Goal: Task Accomplishment & Management: Manage account settings

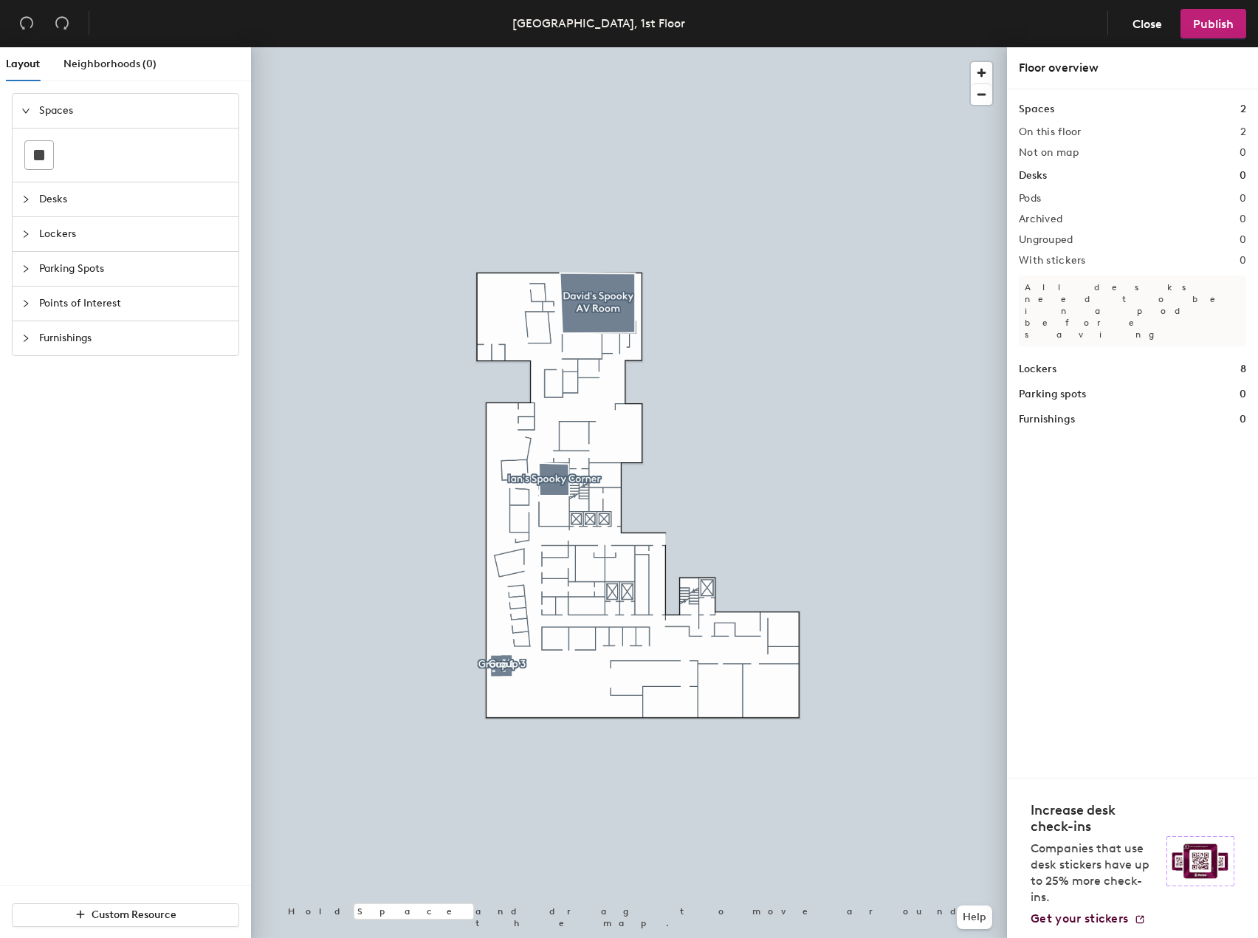
click at [49, 201] on span "Desks" at bounding box center [134, 199] width 191 height 34
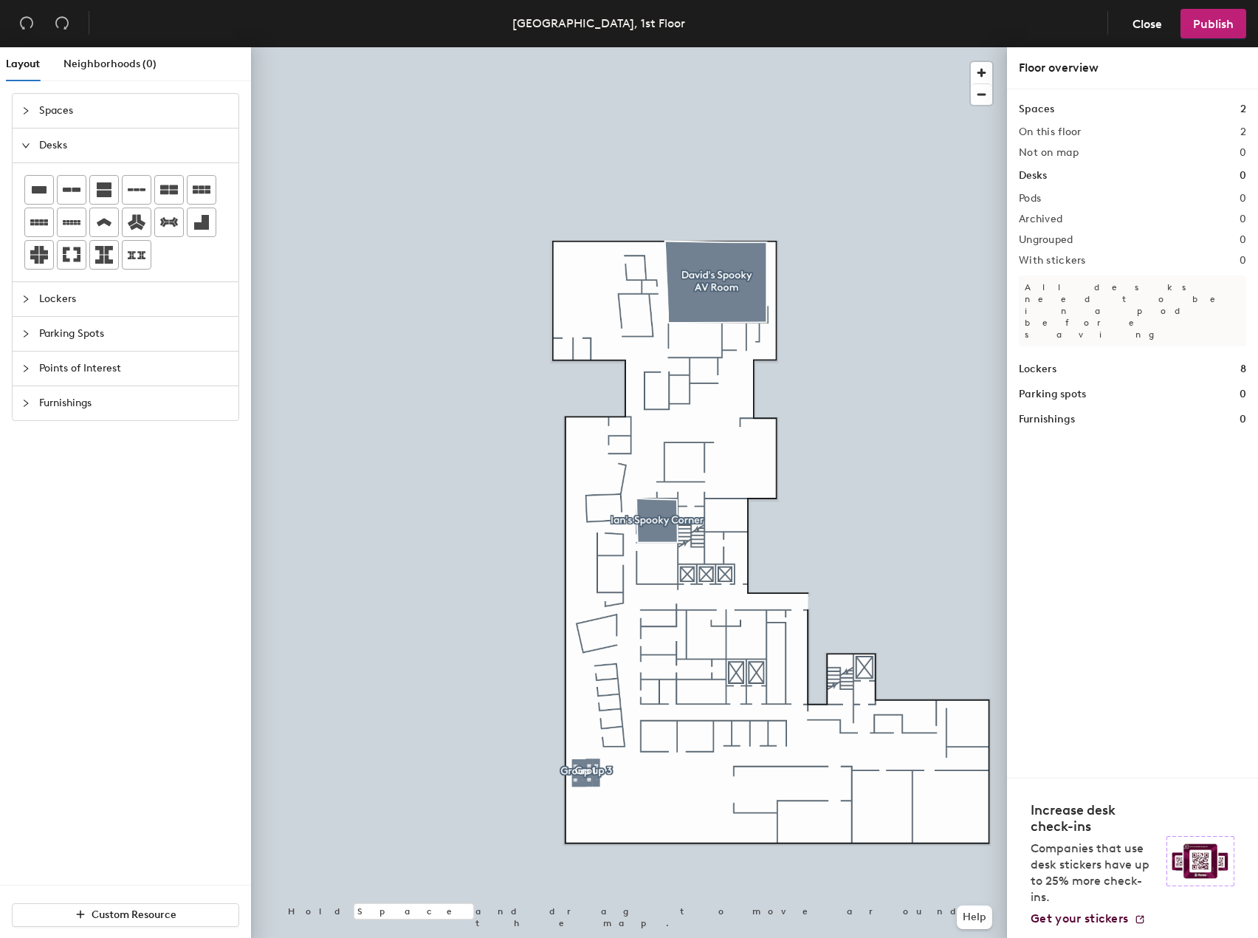
click at [668, 813] on div "Layout Neighborhoods (0) Spaces Desks Lockers Parking Spots Points of Interest …" at bounding box center [629, 495] width 1258 height 897
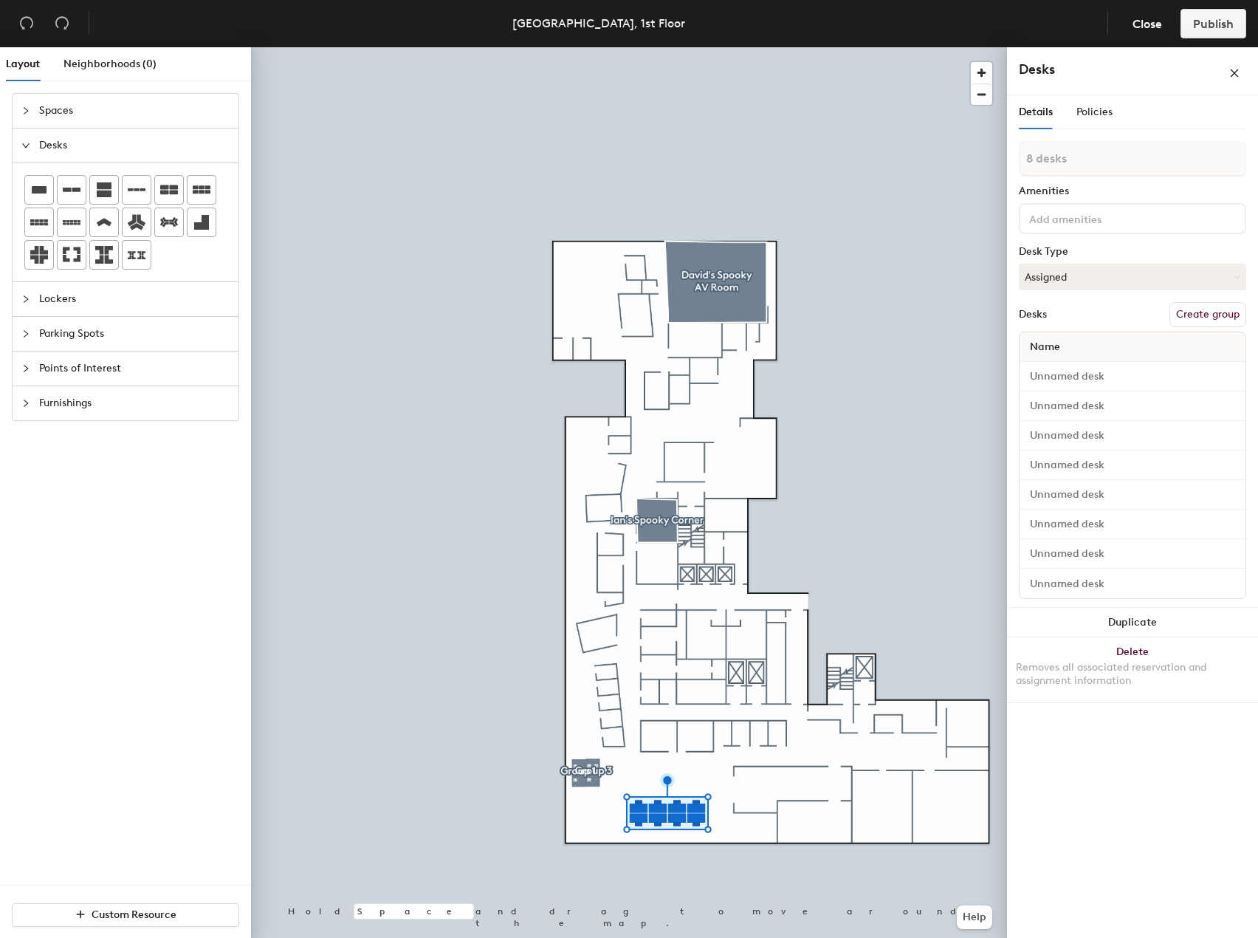
click at [1204, 318] on button "Create group" at bounding box center [1208, 314] width 77 height 25
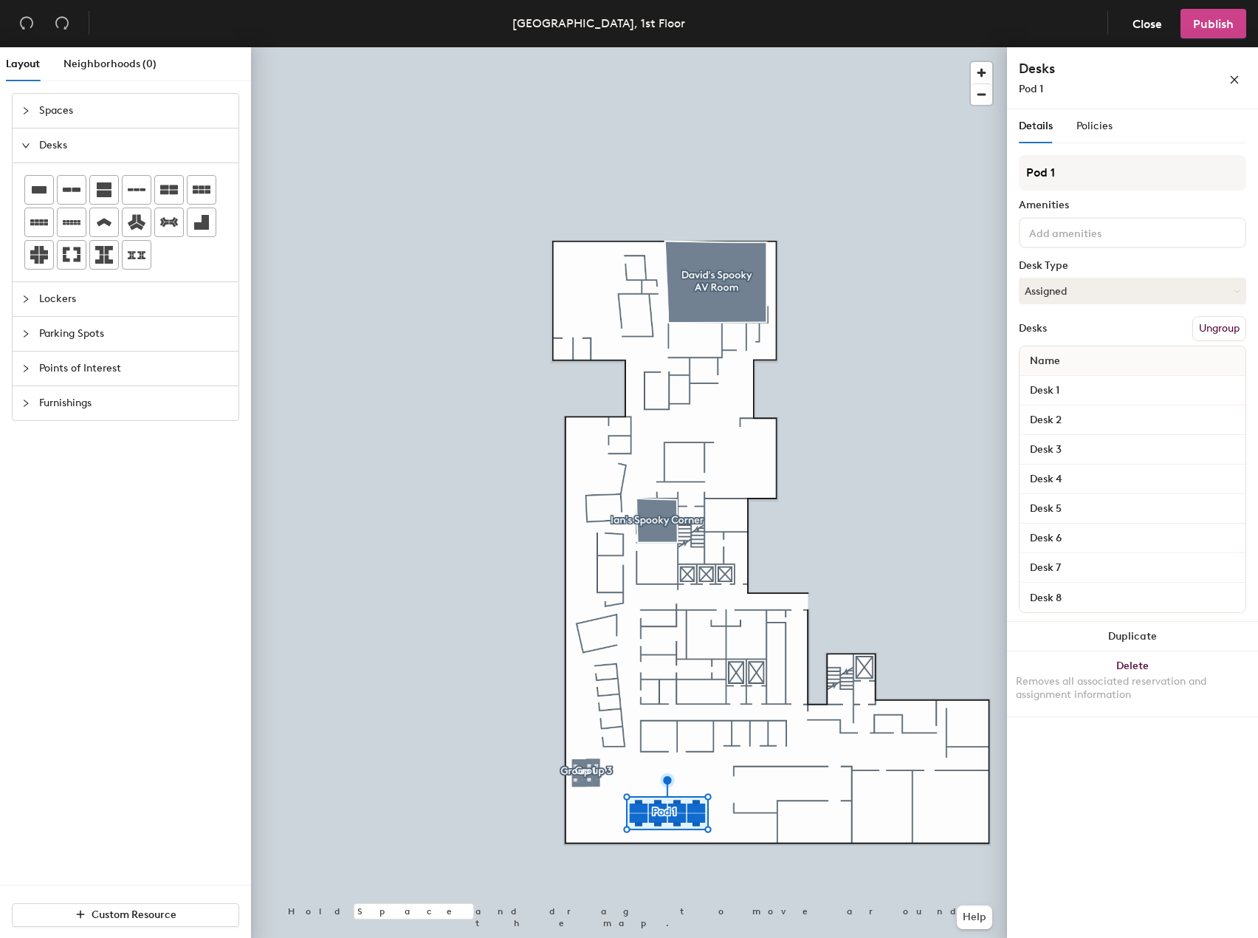
click at [1223, 32] on button "Publish" at bounding box center [1214, 24] width 66 height 30
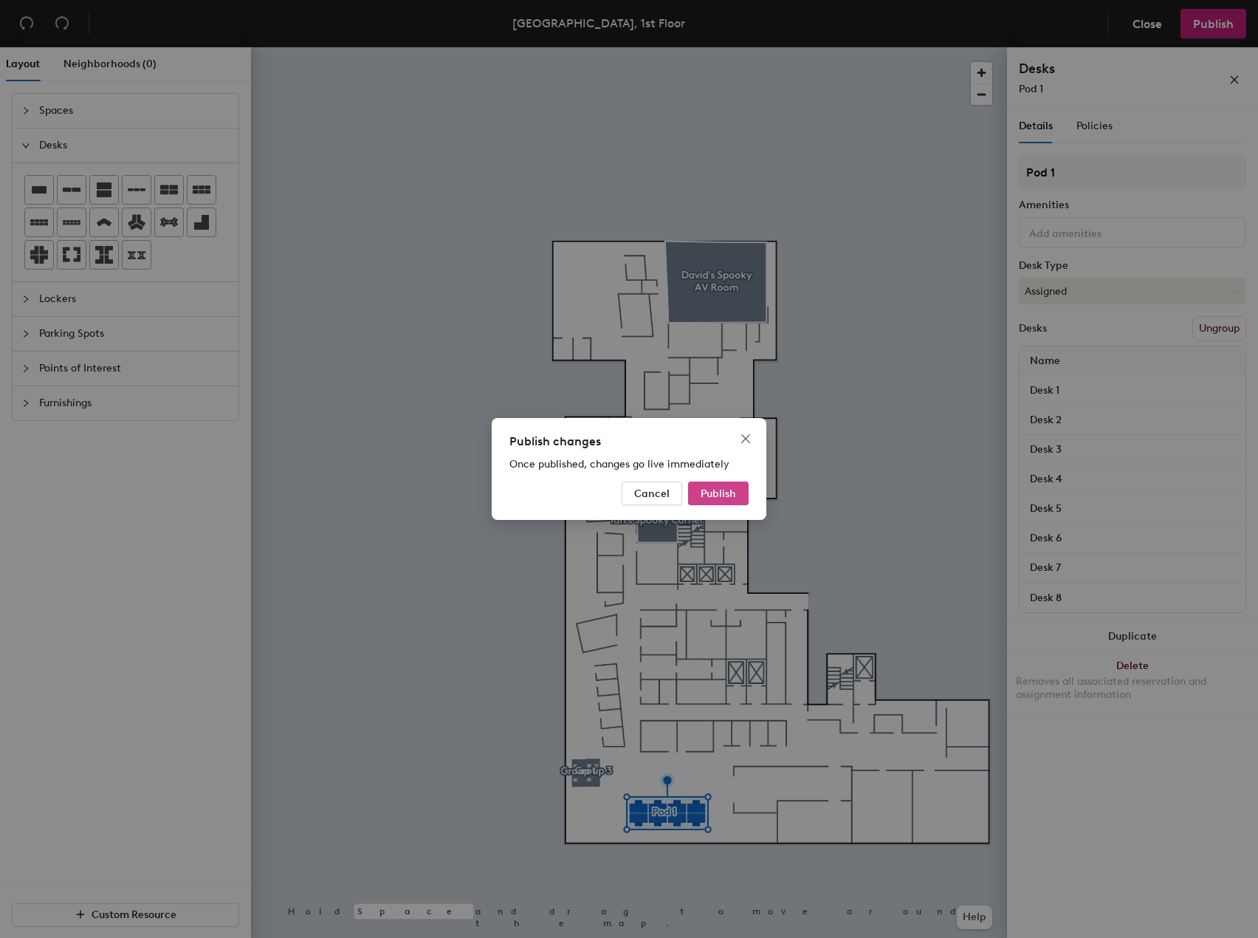
click at [724, 488] on span "Publish" at bounding box center [718, 493] width 35 height 13
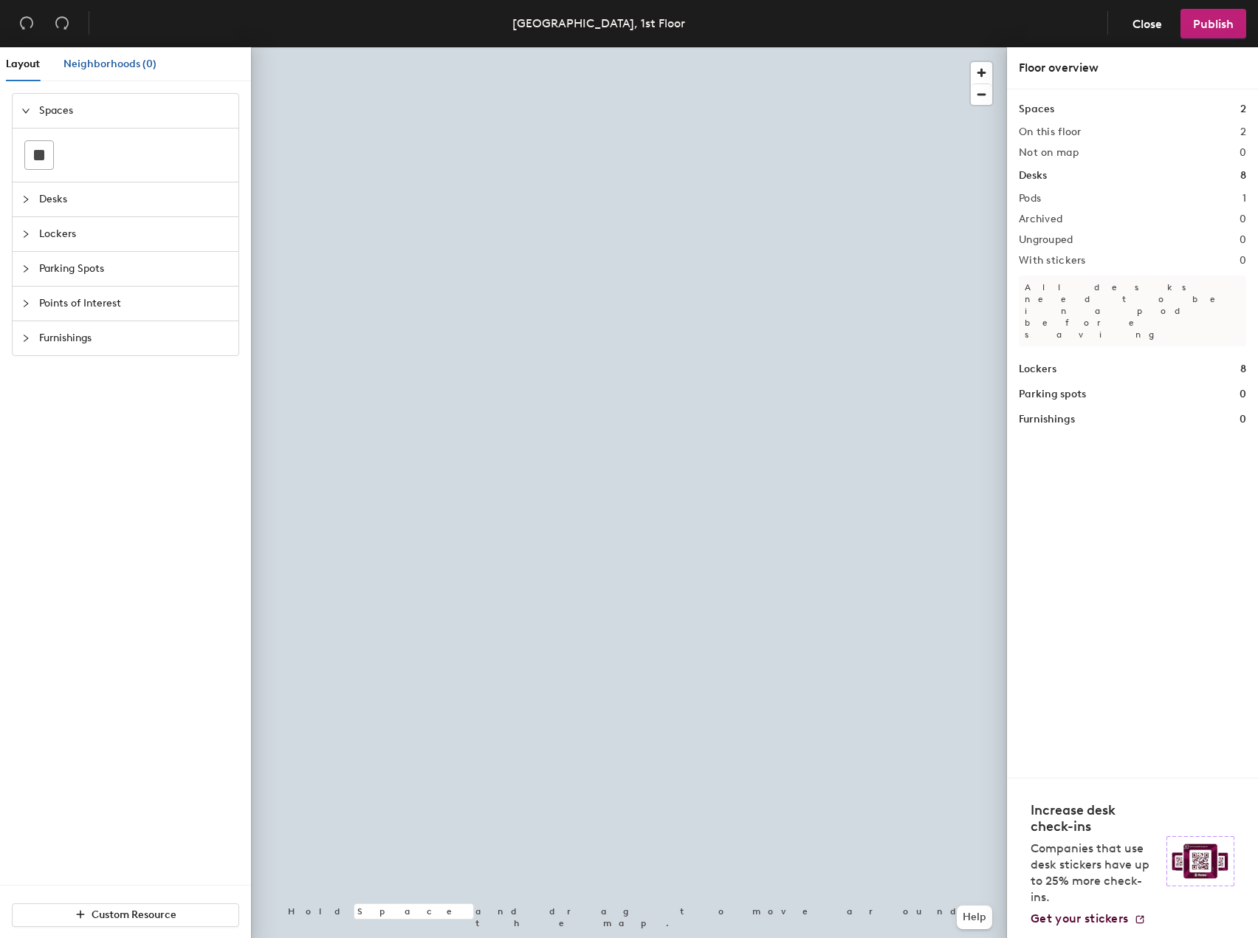
click at [145, 66] on span "Neighborhoods (0)" at bounding box center [110, 64] width 93 height 13
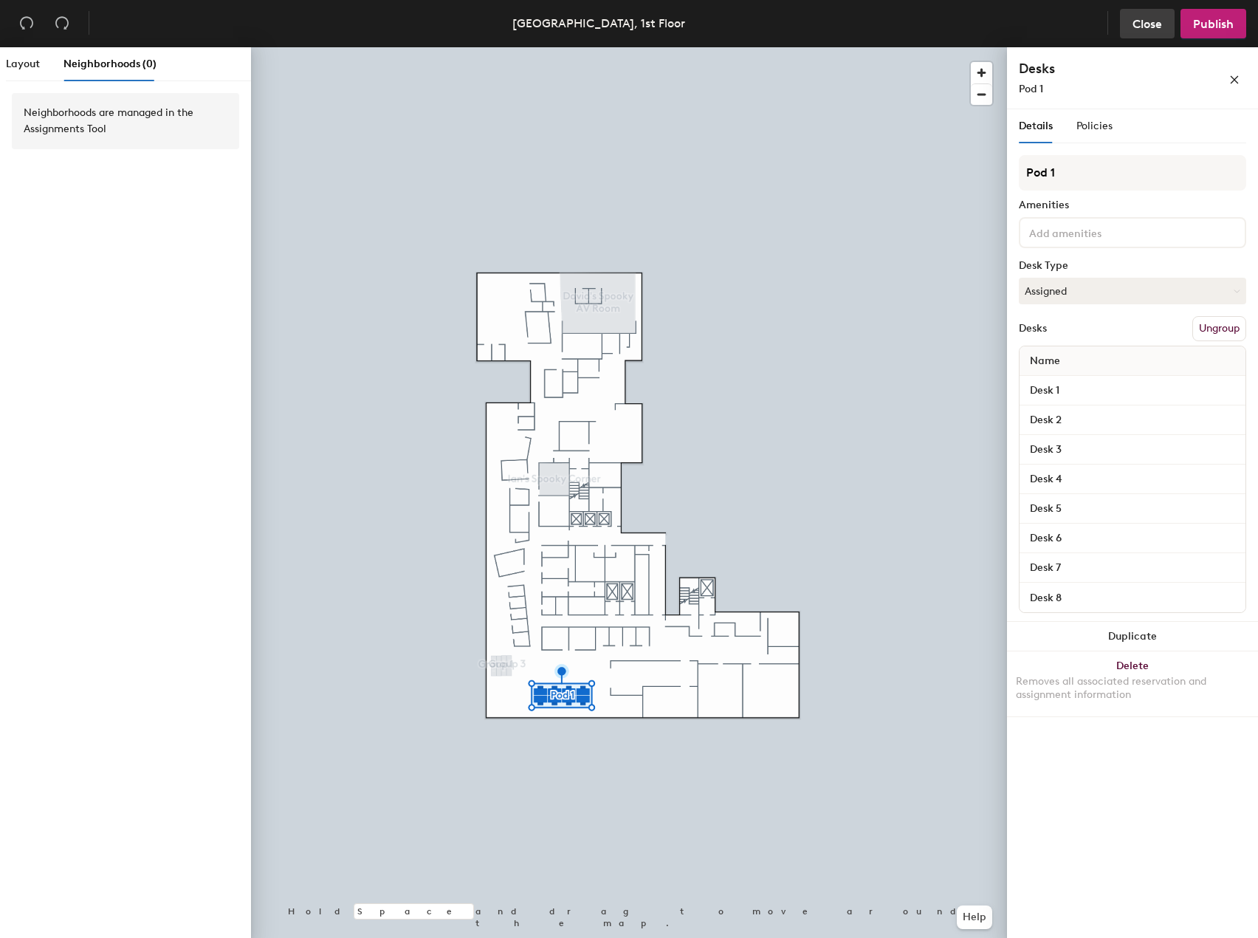
click at [1162, 29] on span "Close" at bounding box center [1148, 24] width 30 height 14
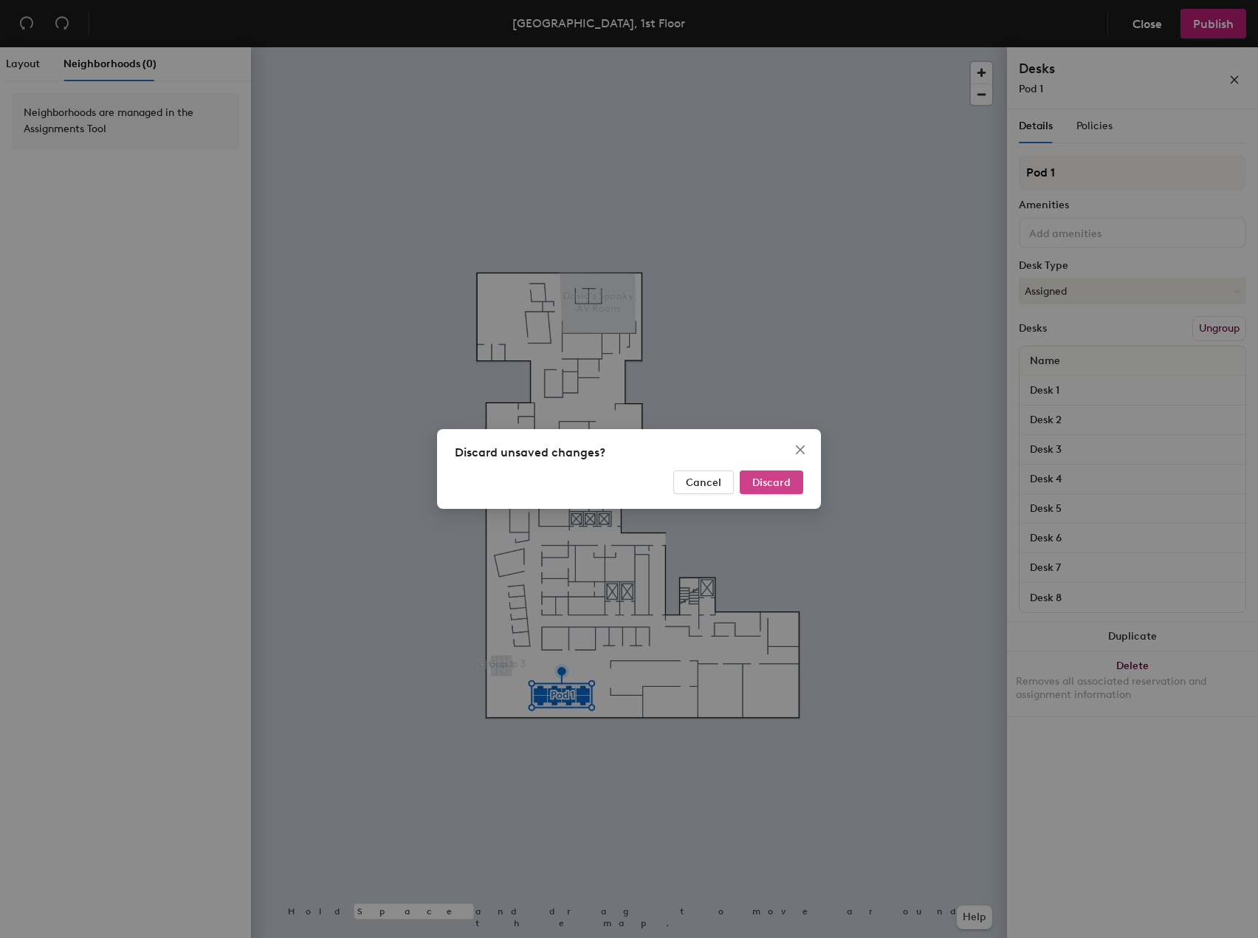
click at [789, 484] on span "Discard" at bounding box center [772, 482] width 38 height 13
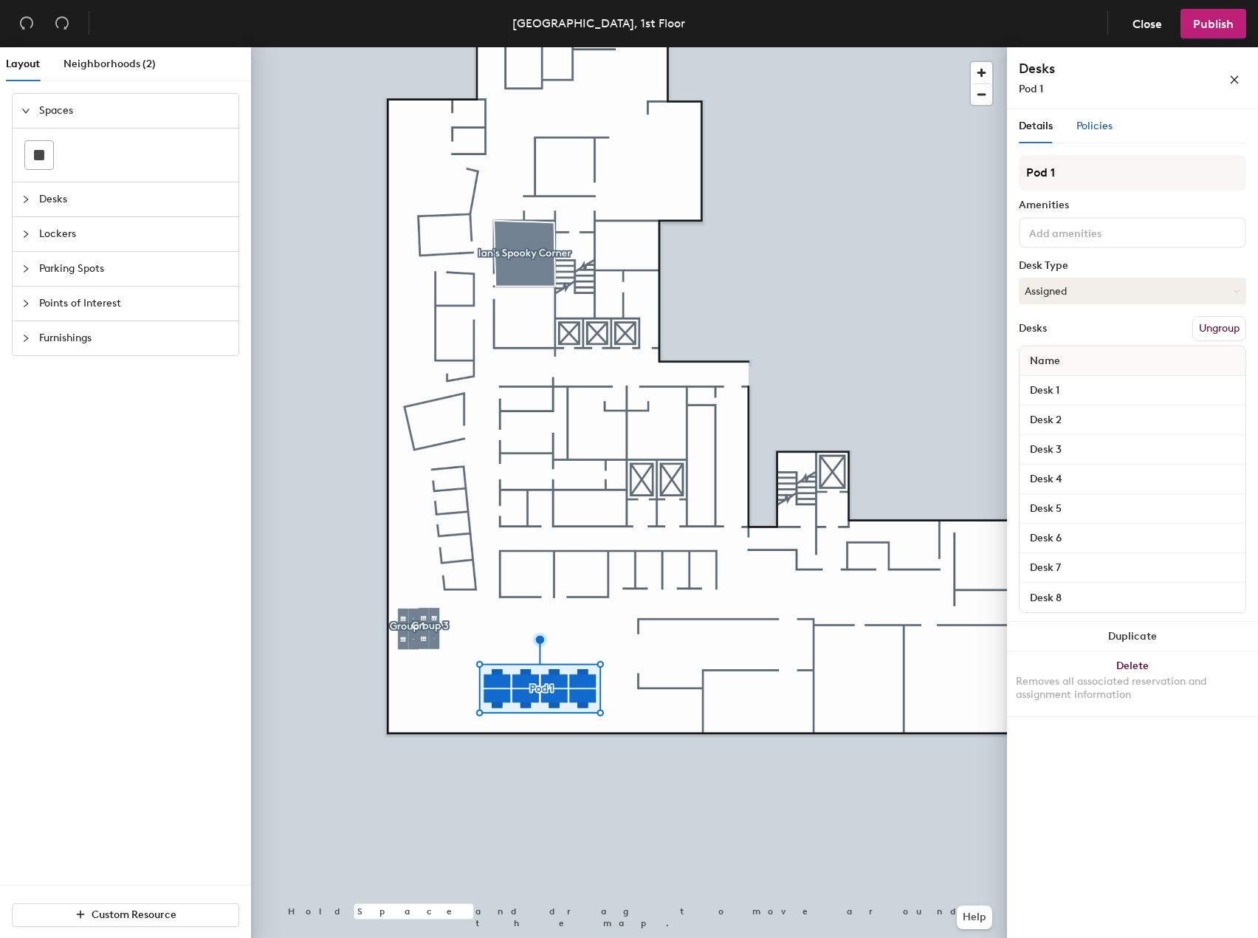
click at [1091, 125] on span "Policies" at bounding box center [1095, 126] width 36 height 13
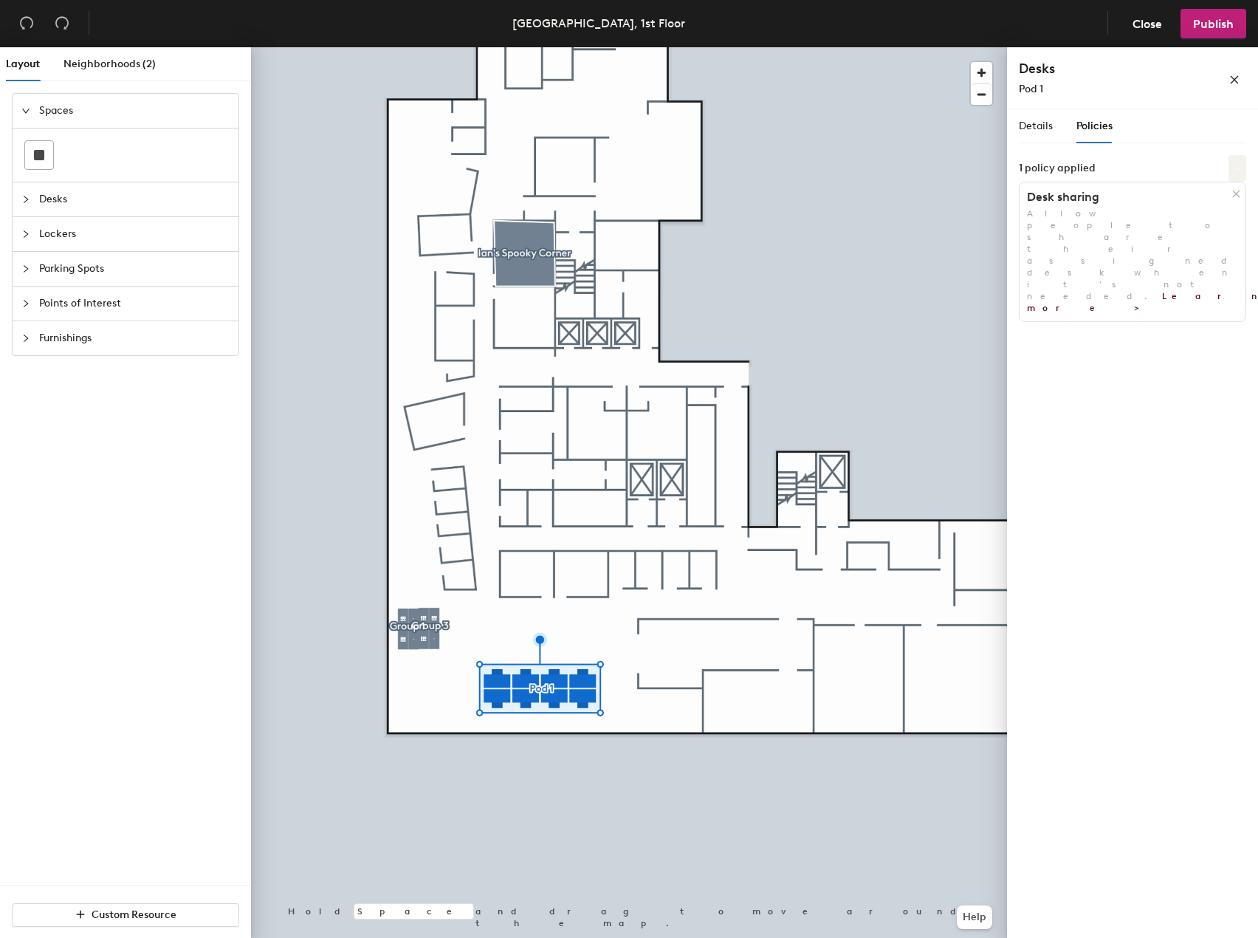
click at [1238, 175] on button at bounding box center [1238, 168] width 18 height 27
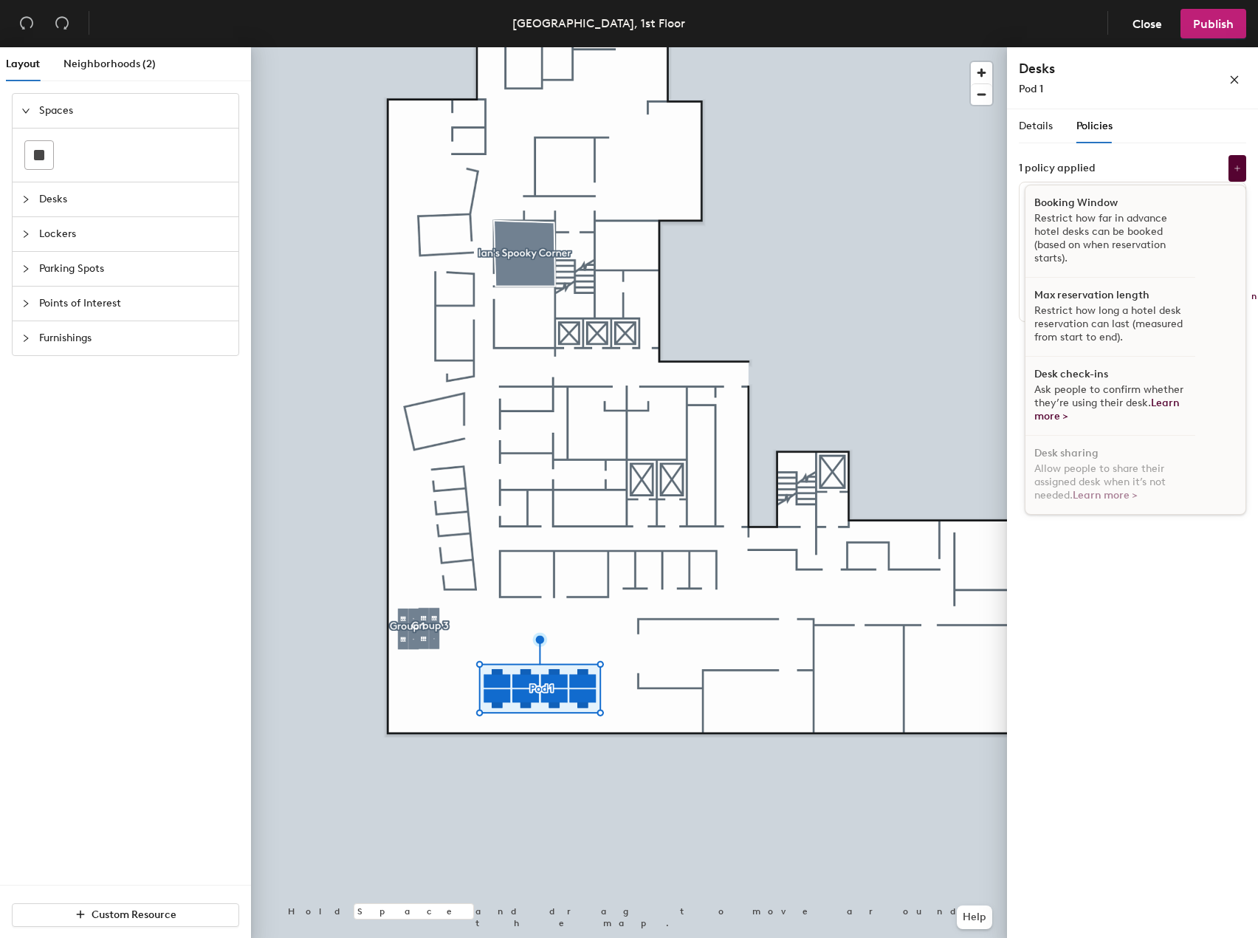
click at [1208, 154] on div "Details Policies Pod 1 Amenities Desk Type Assigned Desks Ungroup Name Desk 1 D…" at bounding box center [1132, 218] width 227 height 219
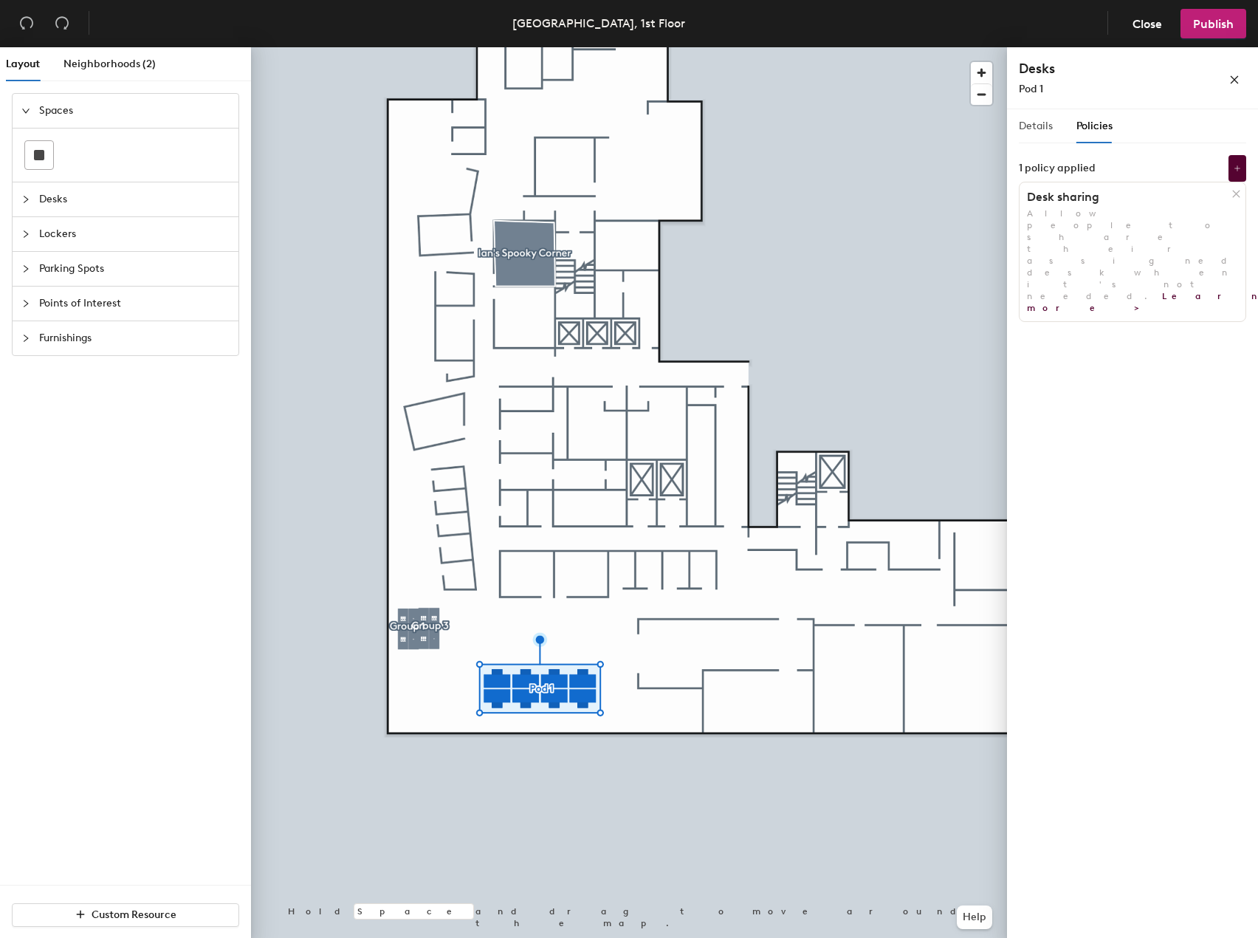
drag, startPoint x: 1015, startPoint y: 128, endPoint x: 1039, endPoint y: 127, distance: 23.7
click at [1016, 128] on div "Details Policies Pod 1 Amenities Desk Type Assigned Desks Ungroup Name Desk 1 D…" at bounding box center [1132, 526] width 251 height 834
click at [1028, 125] on span "Details" at bounding box center [1036, 126] width 34 height 13
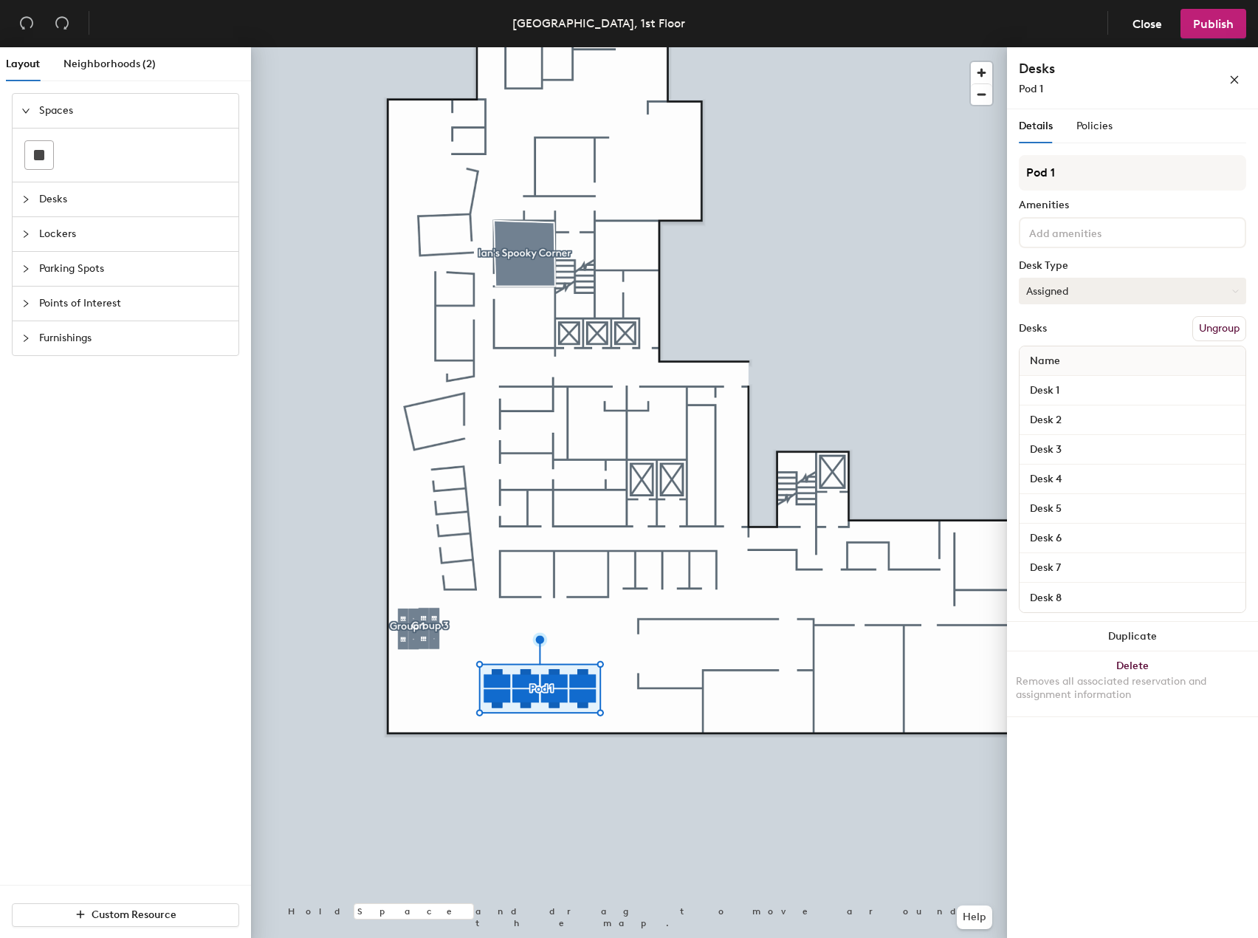
click at [1159, 300] on button "Assigned" at bounding box center [1132, 291] width 227 height 27
click at [1134, 352] on div "Hot" at bounding box center [1094, 359] width 148 height 22
click at [1124, 300] on button "Hot" at bounding box center [1132, 291] width 227 height 27
click at [1105, 385] on div "Hoteled" at bounding box center [1094, 381] width 148 height 22
click at [1226, 27] on span "Publish" at bounding box center [1213, 24] width 41 height 14
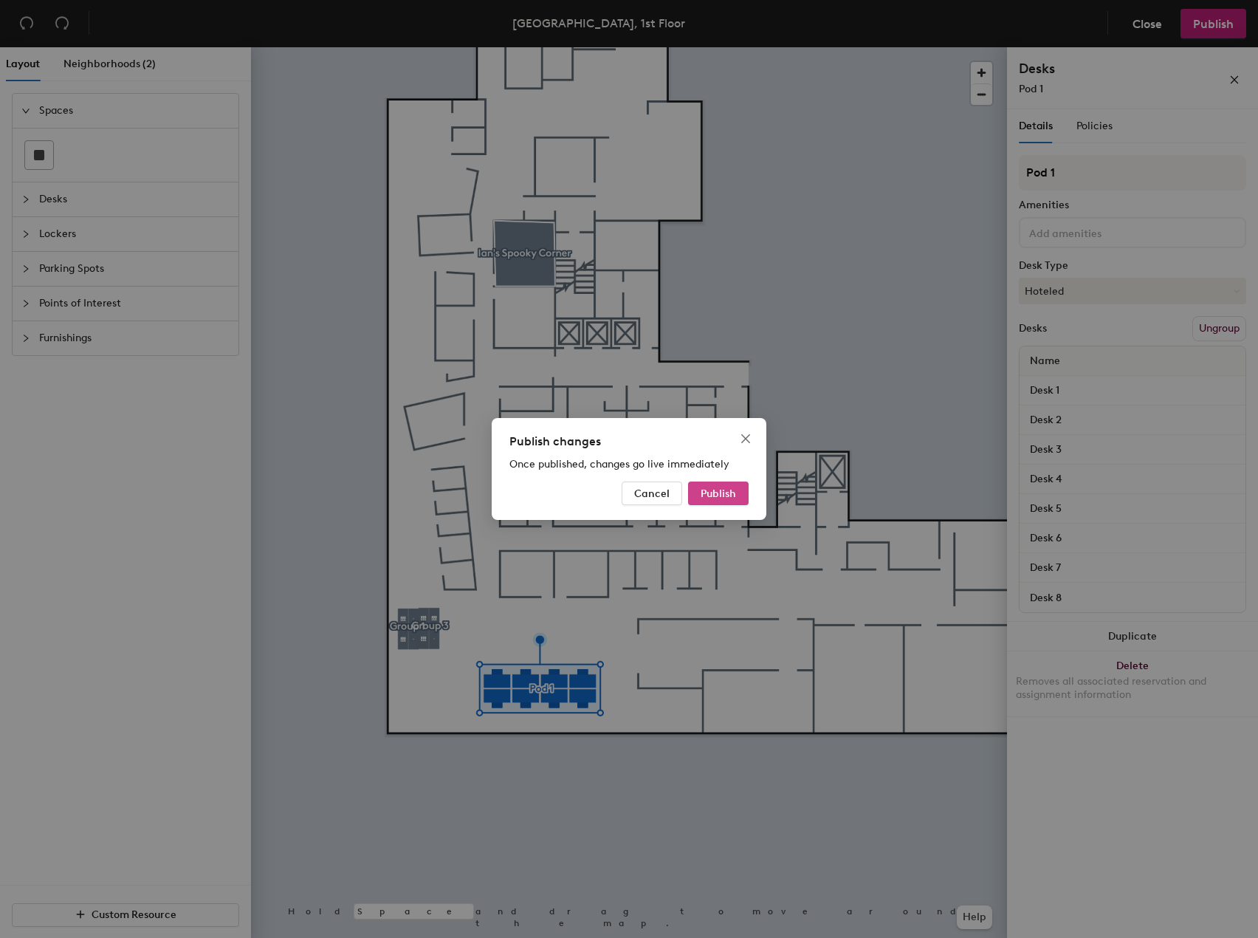
click at [733, 496] on span "Publish" at bounding box center [718, 493] width 35 height 13
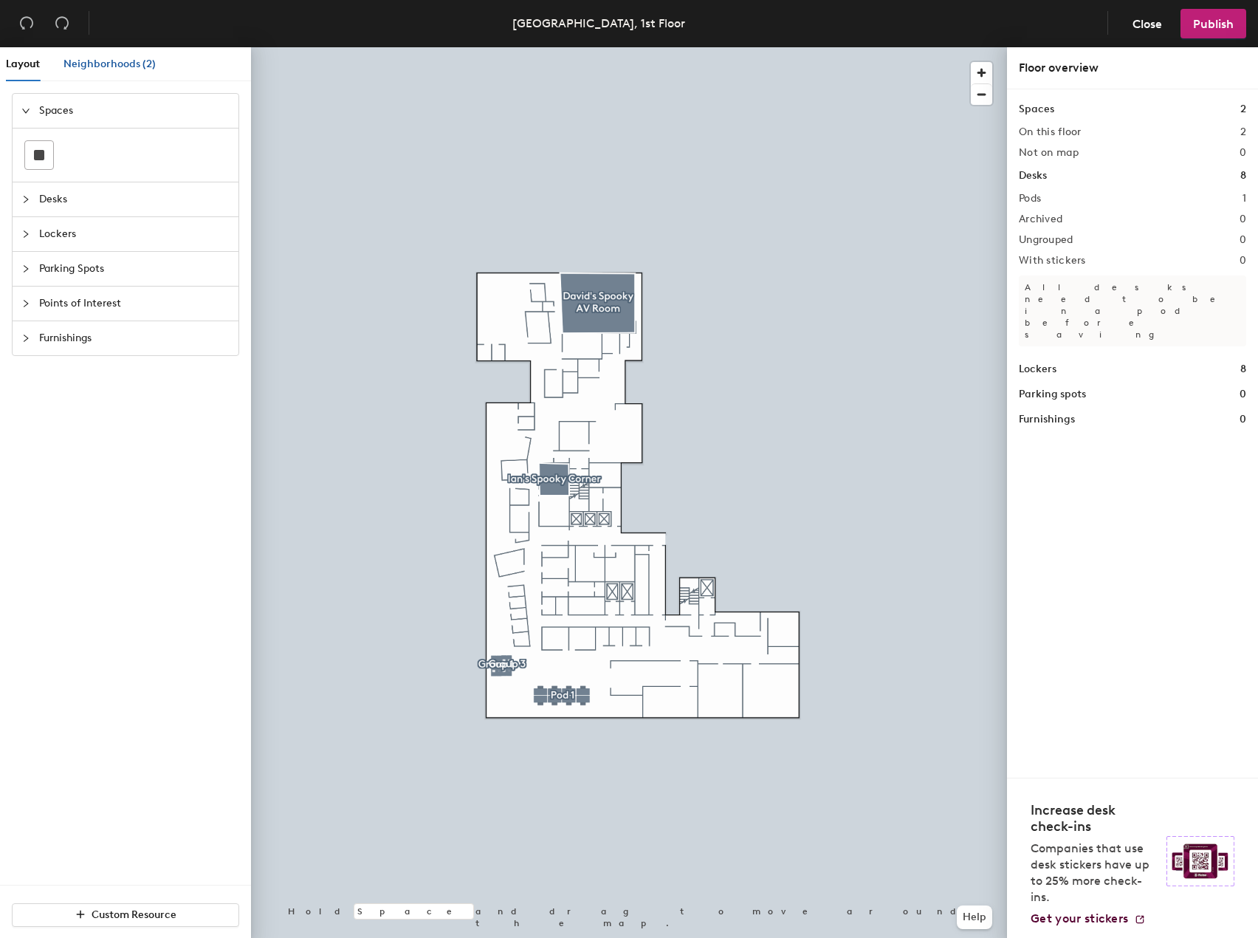
click at [99, 69] on span "Neighborhoods (2)" at bounding box center [110, 64] width 92 height 13
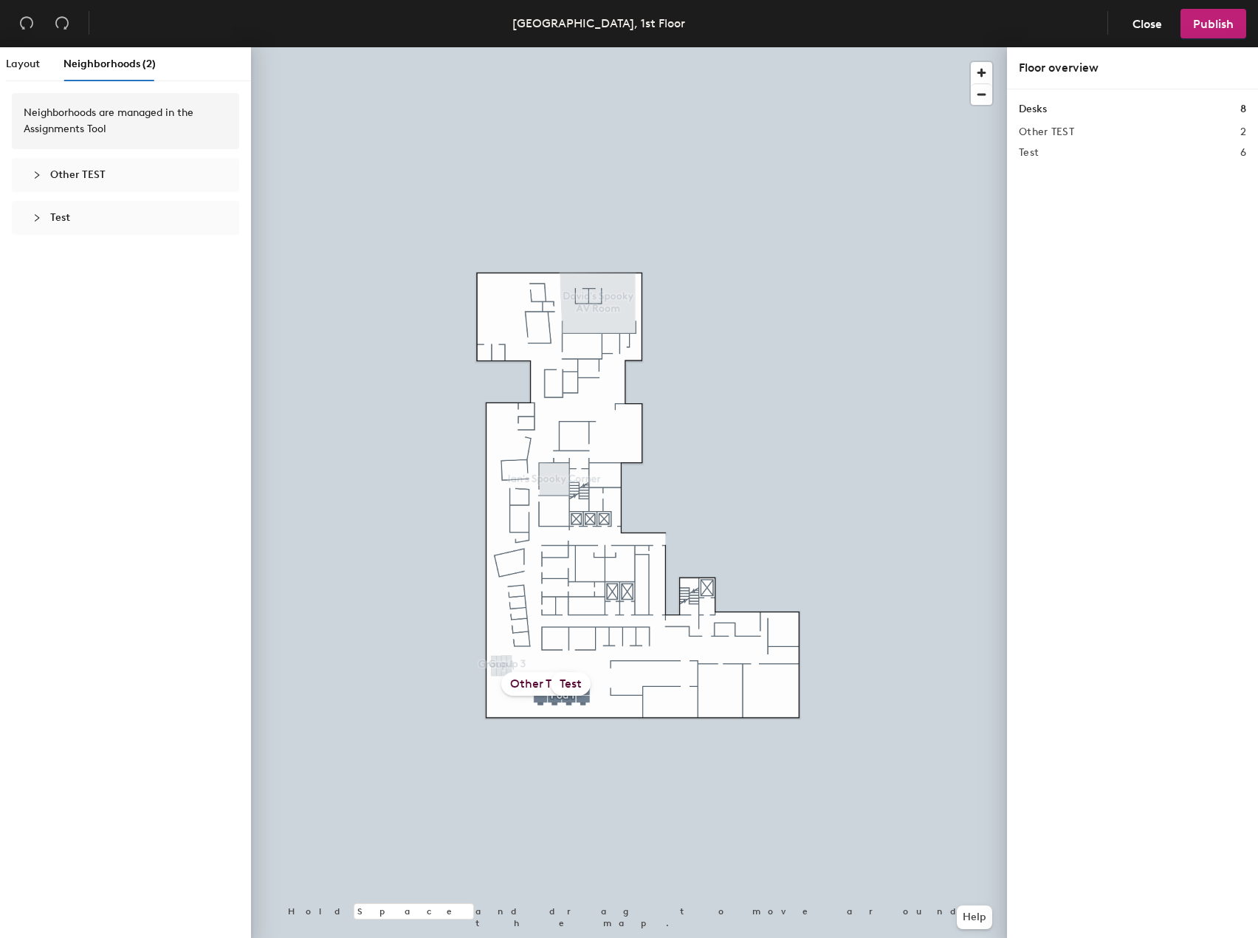
click at [55, 174] on span "Other TEST" at bounding box center [77, 174] width 55 height 13
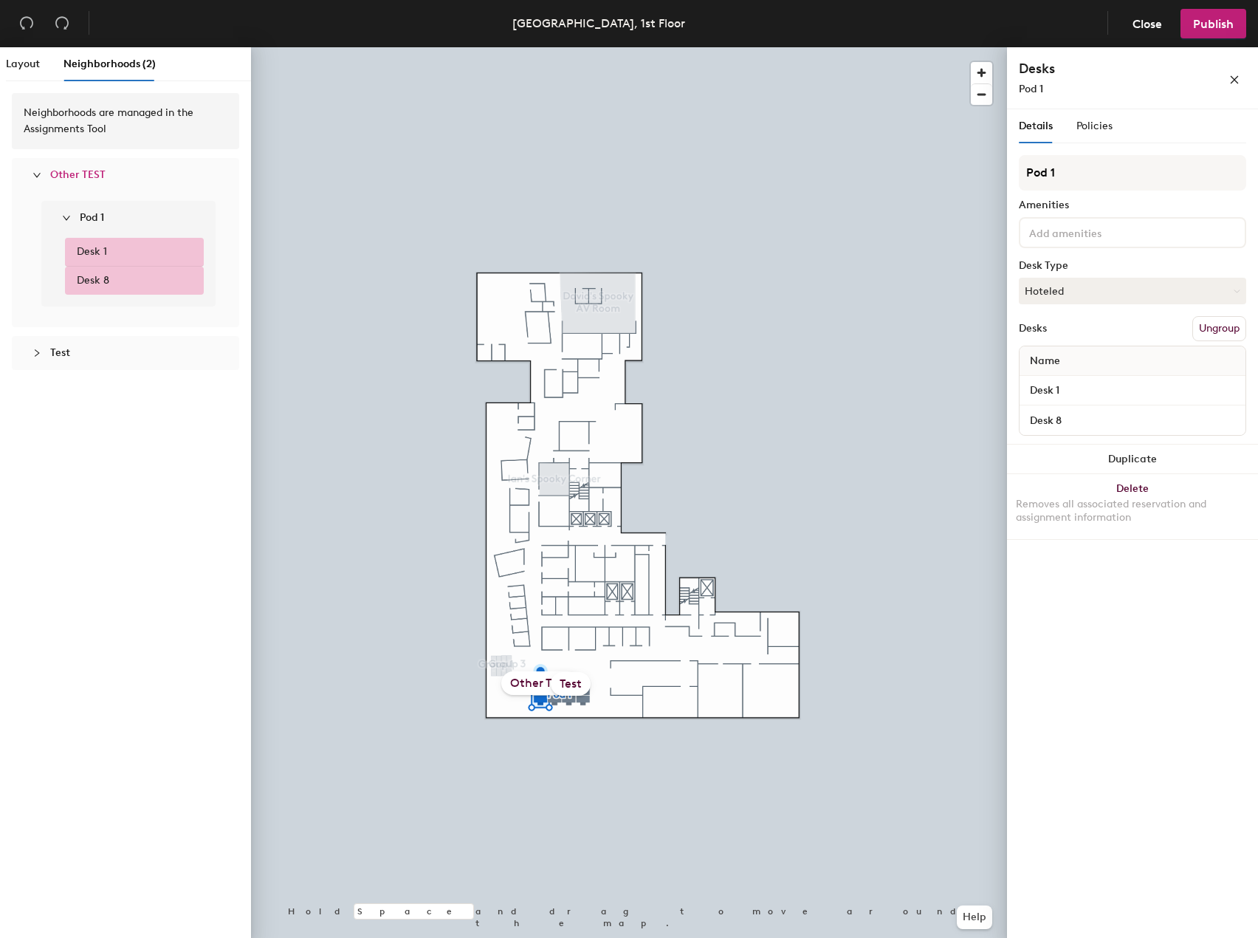
click at [95, 253] on span "Desk 1" at bounding box center [92, 252] width 30 height 16
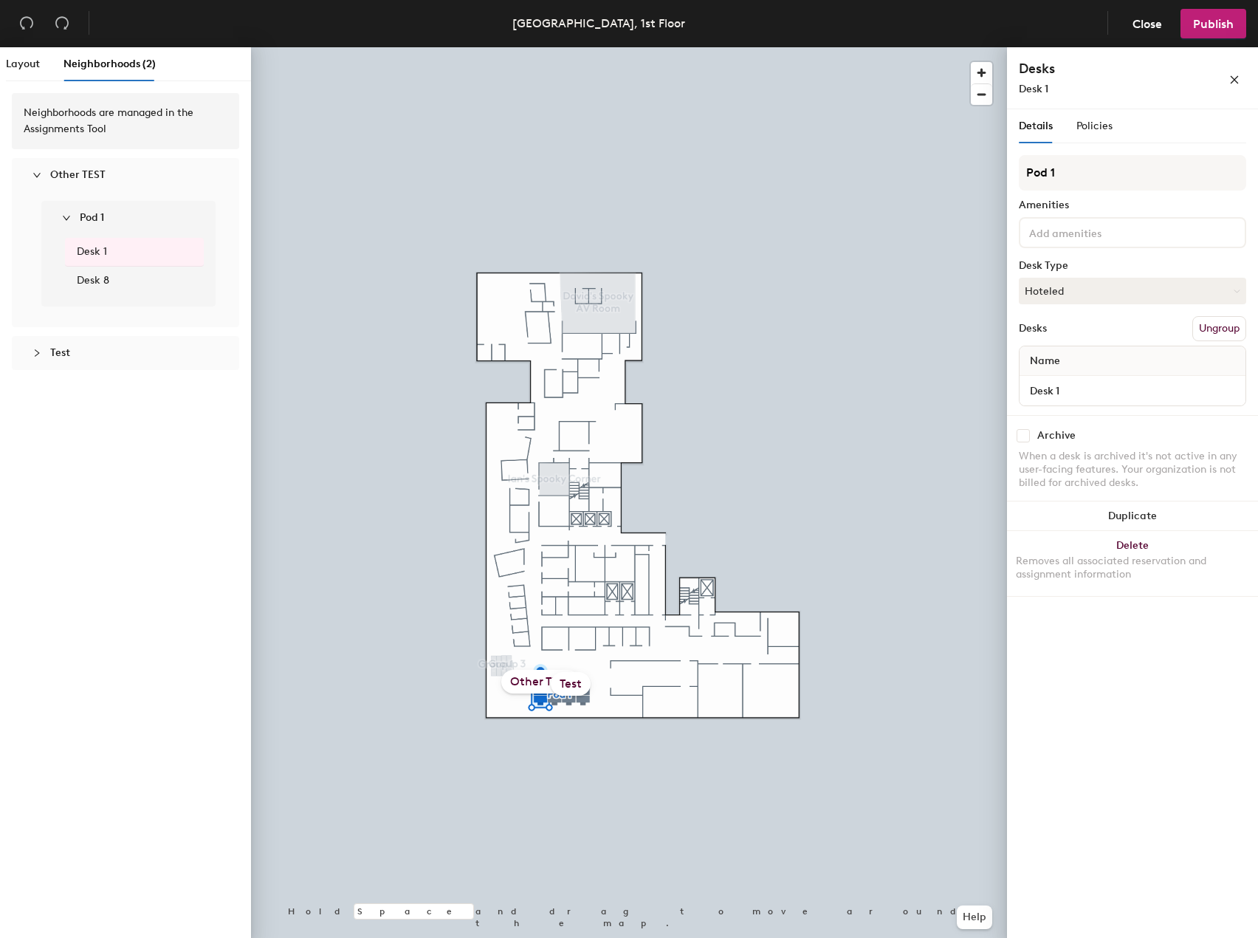
click at [100, 280] on span "Desk 8" at bounding box center [93, 280] width 32 height 16
